Goal: Check status: Check status

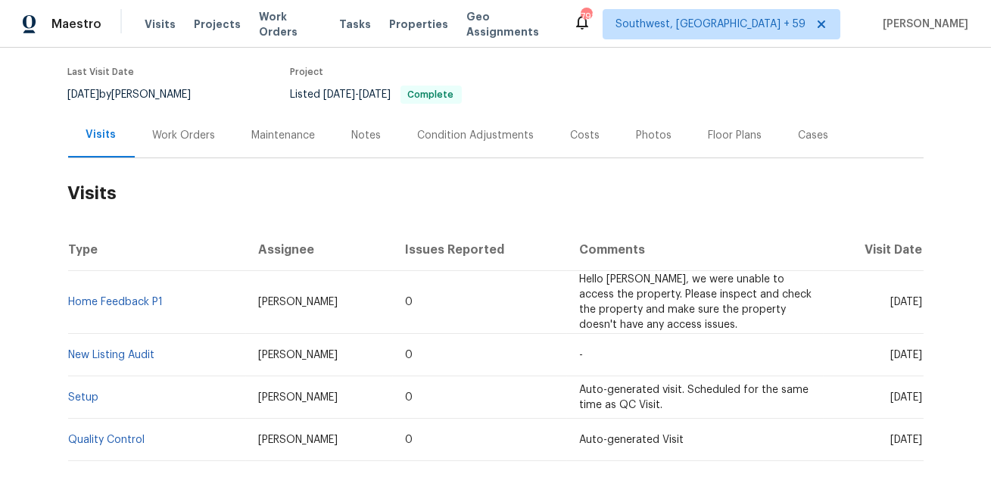
scroll to position [114, 0]
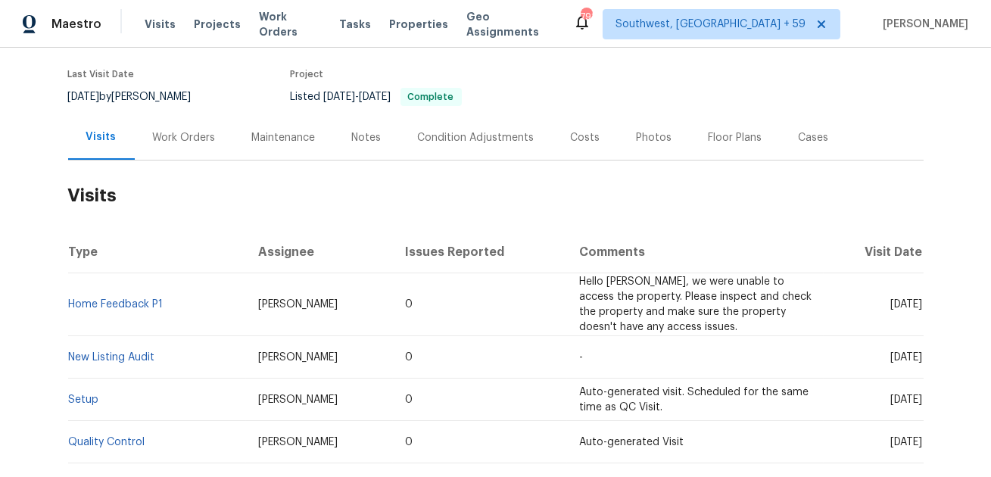
click at [192, 136] on div "Work Orders" at bounding box center [184, 137] width 63 height 15
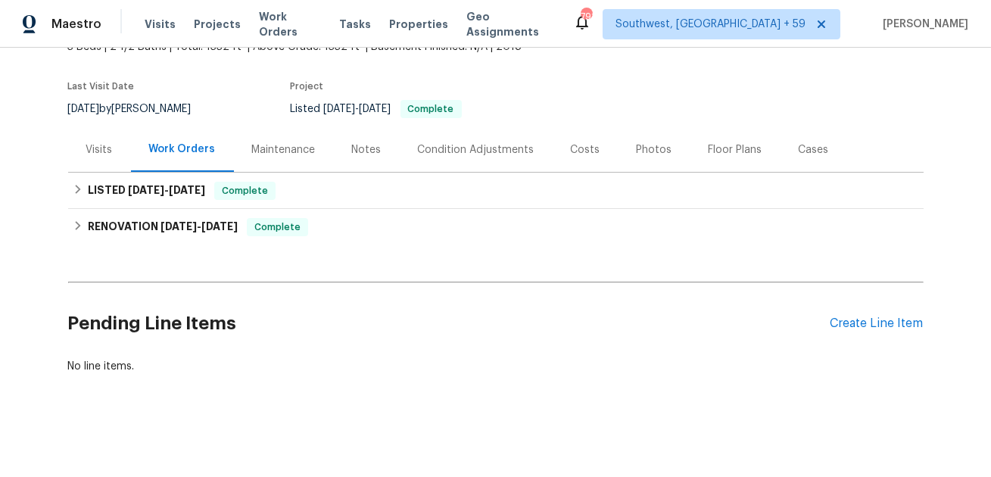
scroll to position [101, 0]
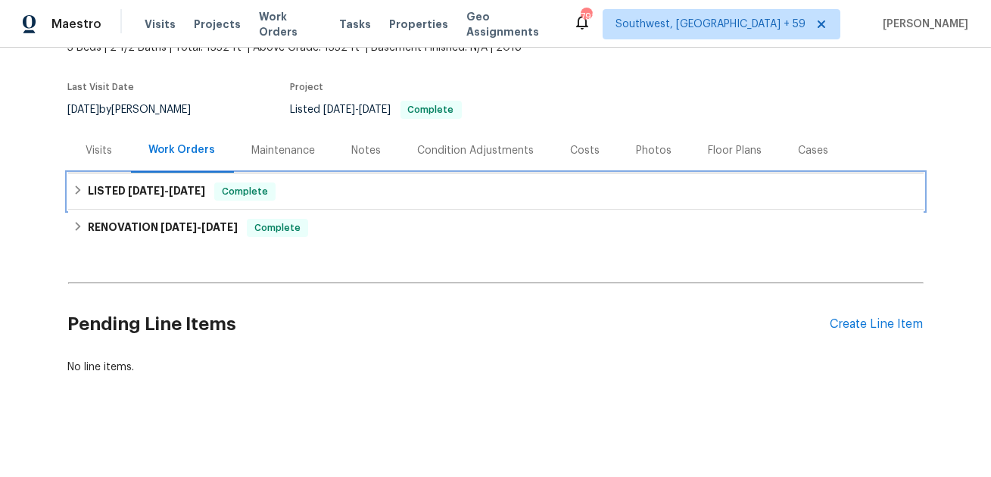
click at [189, 202] on div "LISTED [DATE] - [DATE] Complete" at bounding box center [496, 191] width 856 height 36
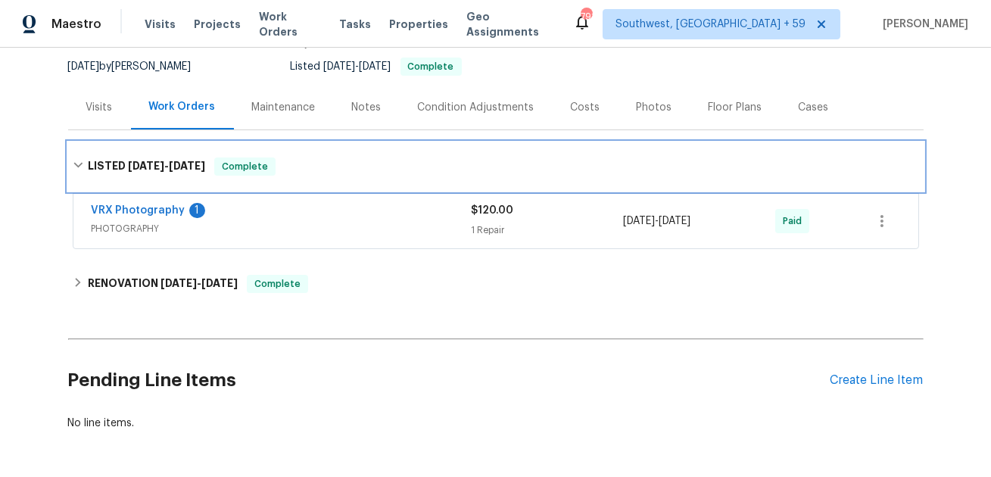
scroll to position [201, 0]
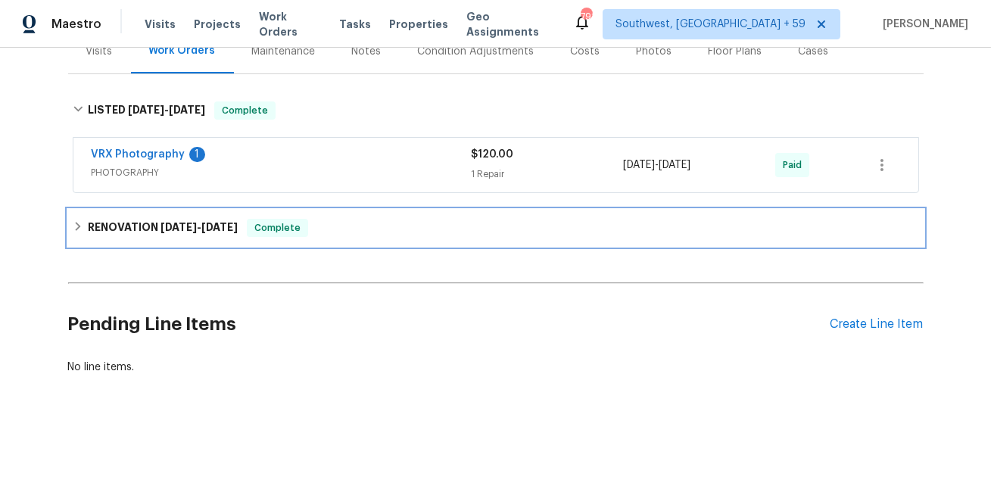
click at [172, 235] on h6 "RENOVATION [DATE] - [DATE]" at bounding box center [163, 228] width 150 height 18
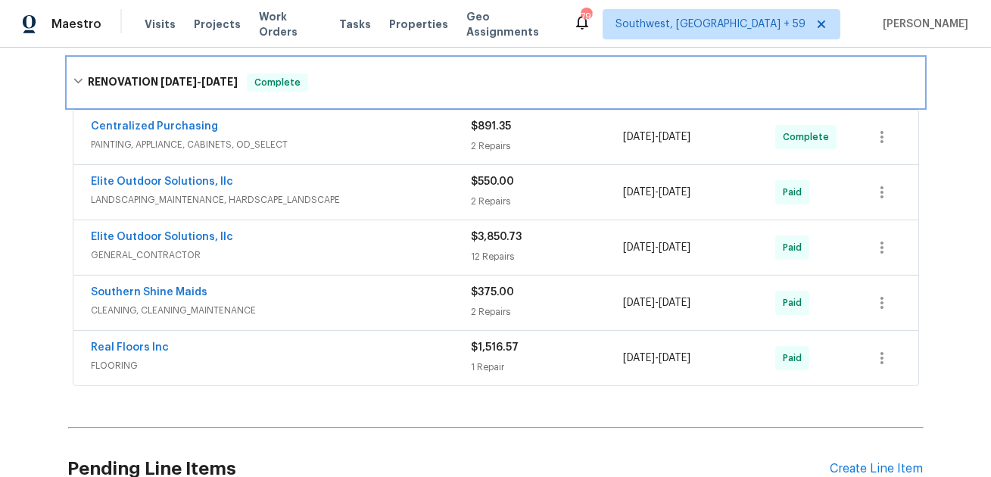
scroll to position [363, 0]
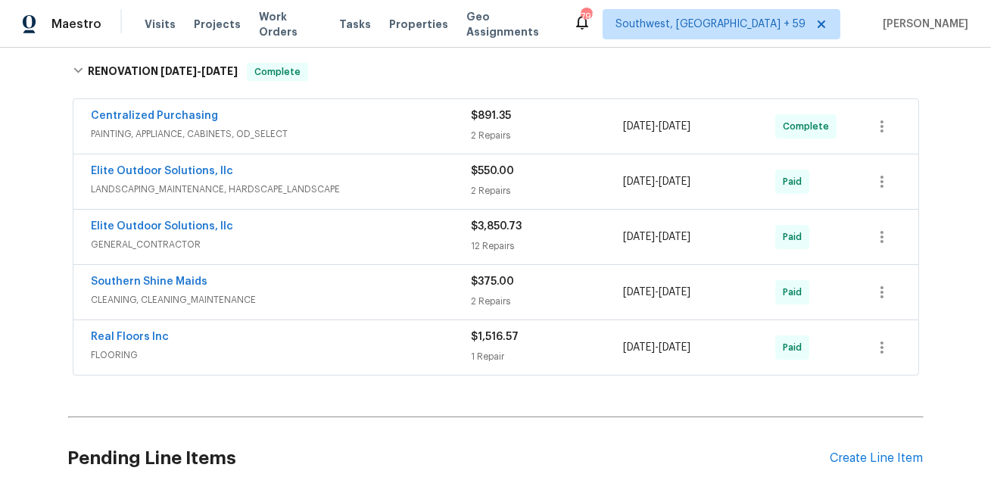
click at [142, 358] on span "FLOORING" at bounding box center [282, 355] width 380 height 15
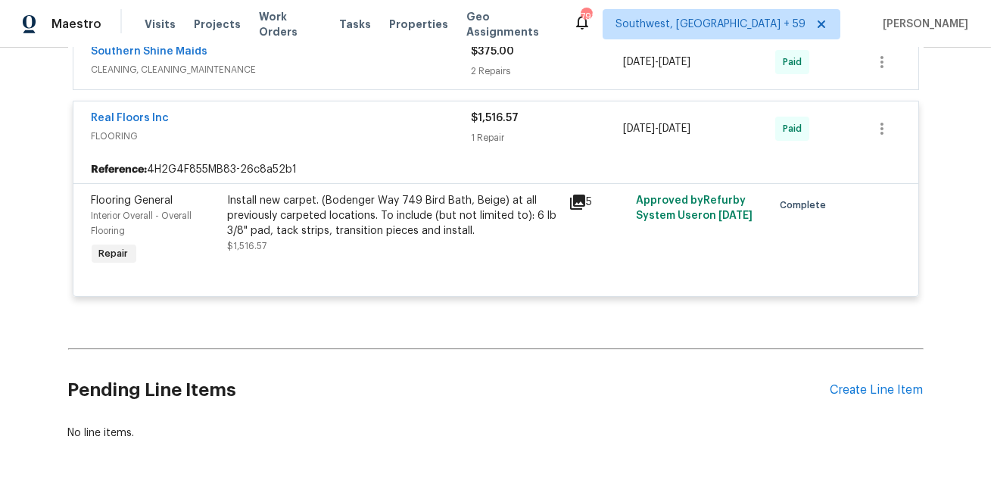
scroll to position [598, 0]
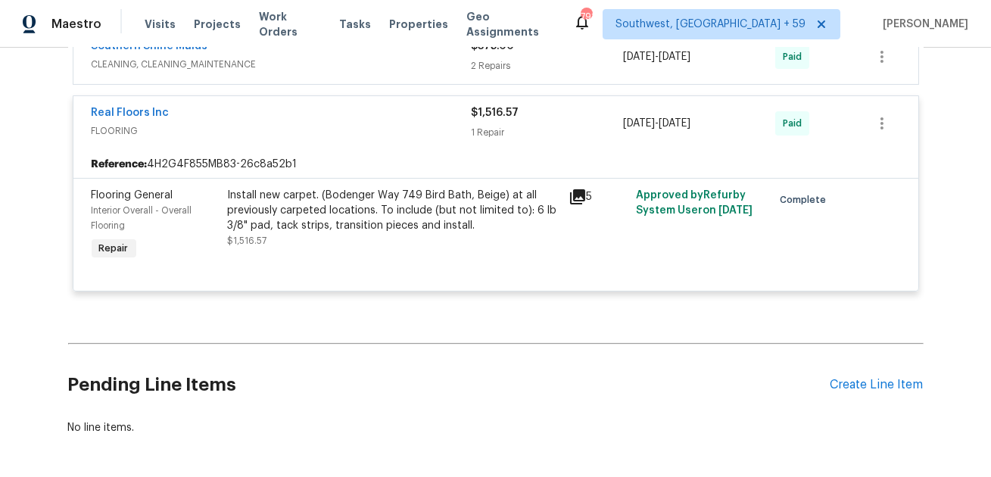
click at [537, 188] on div "Install new carpet. (Bodenger Way 749 Bird Bath, Beige) at all previously carpe…" at bounding box center [394, 210] width 332 height 45
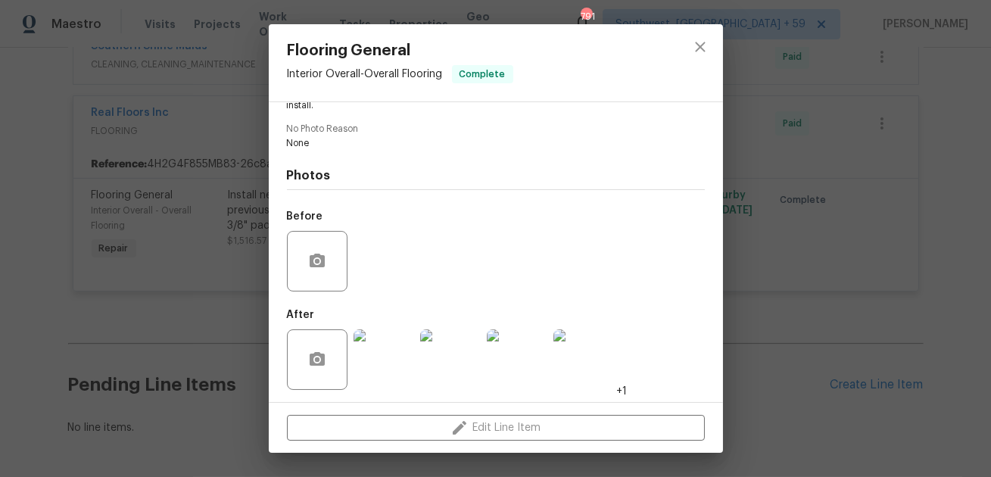
scroll to position [208, 0]
click at [388, 356] on img at bounding box center [384, 356] width 61 height 61
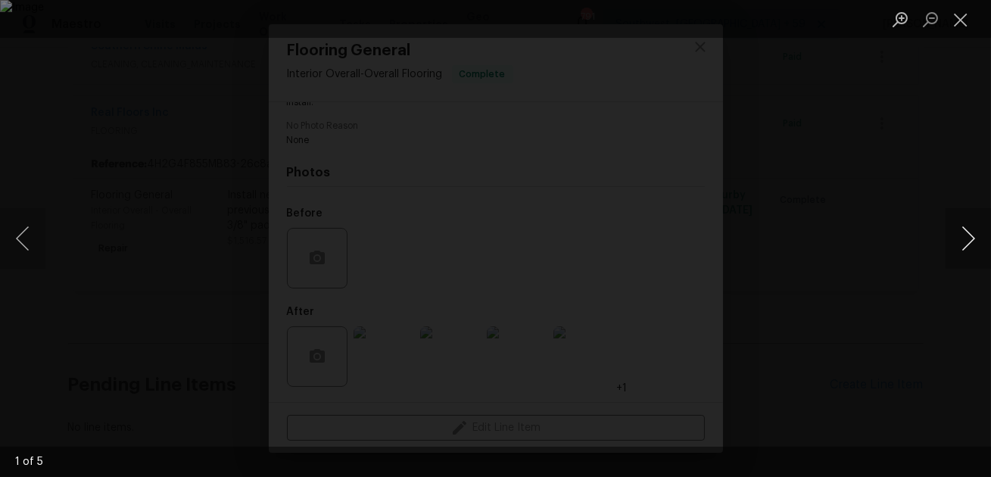
click at [966, 247] on button "Next image" at bounding box center [968, 238] width 45 height 61
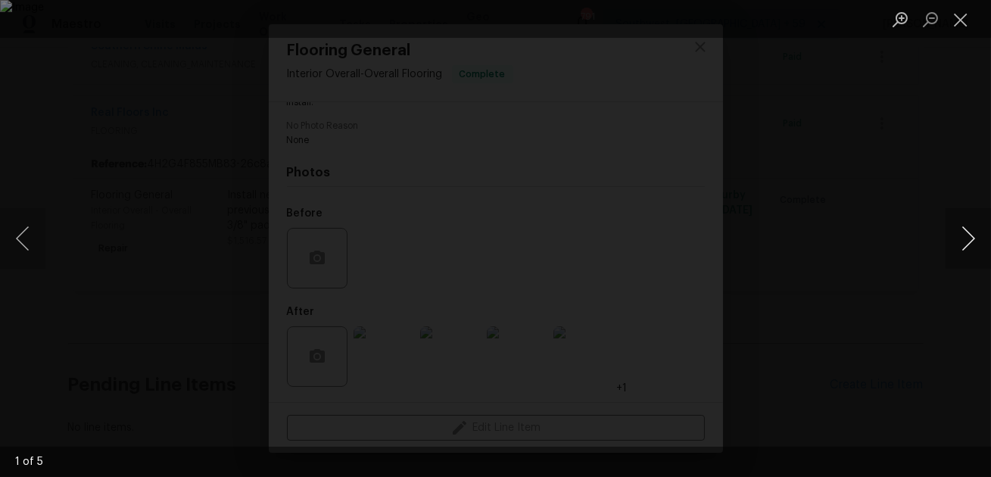
click at [966, 247] on button "Next image" at bounding box center [968, 238] width 45 height 61
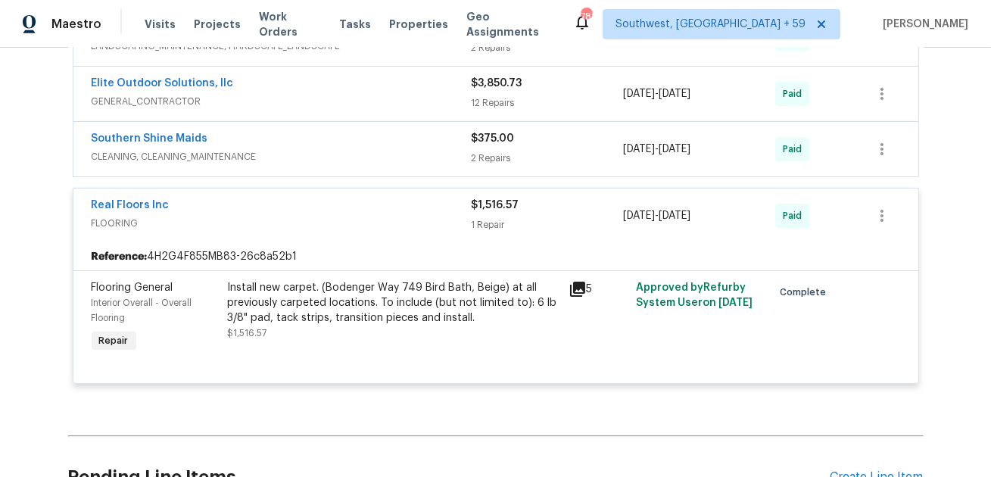
scroll to position [507, 0]
click at [423, 188] on div "Real Floors Inc FLOORING $1,516.57 1 Repair [DATE] - [DATE] Paid" at bounding box center [495, 215] width 845 height 55
